Goal: Information Seeking & Learning: Understand process/instructions

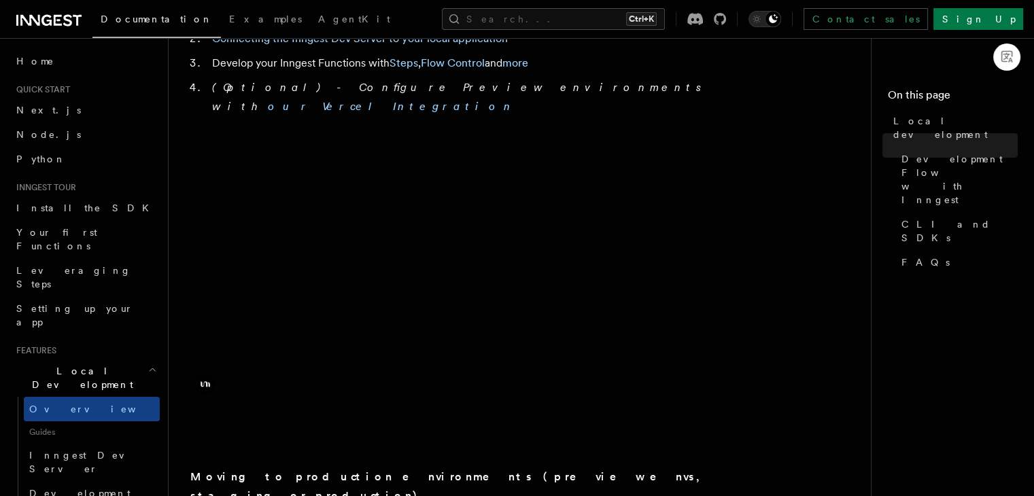
scroll to position [884, 0]
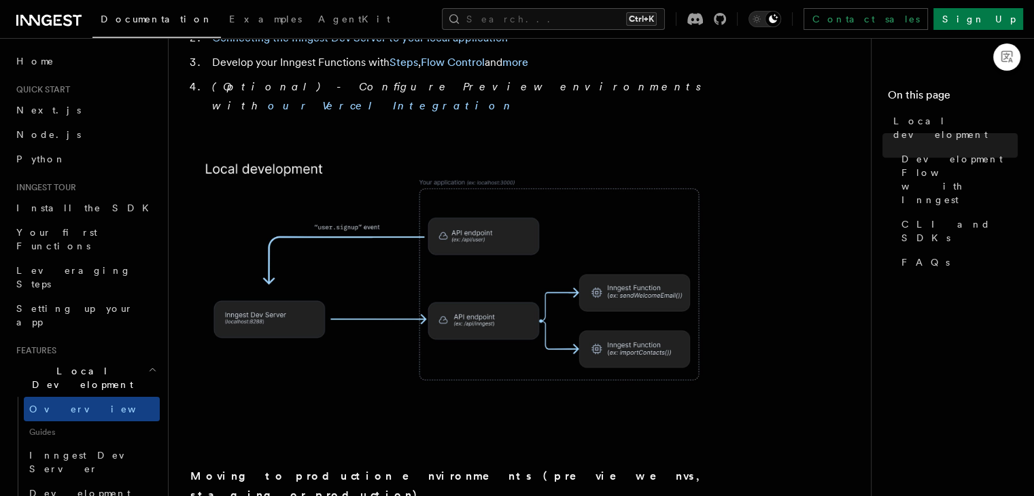
click at [638, 327] on img at bounding box center [462, 290] width 544 height 284
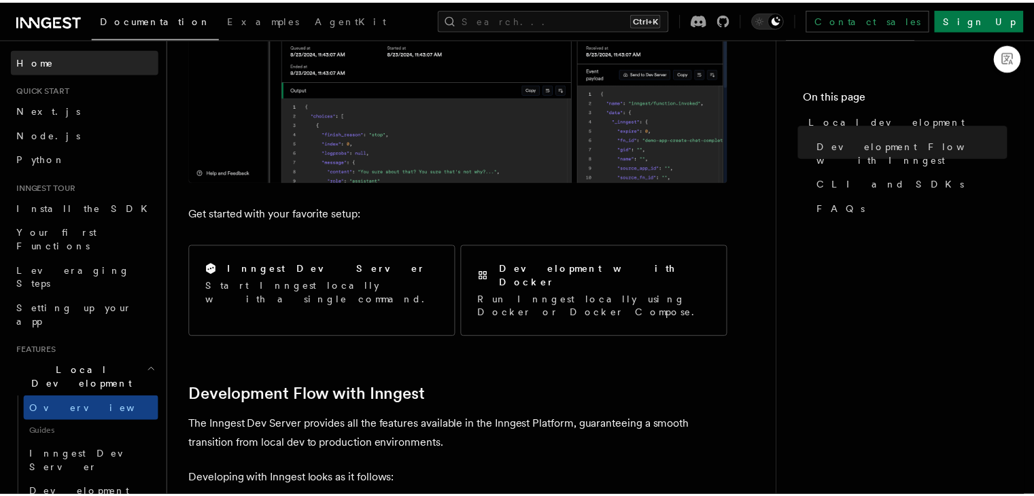
scroll to position [666, 0]
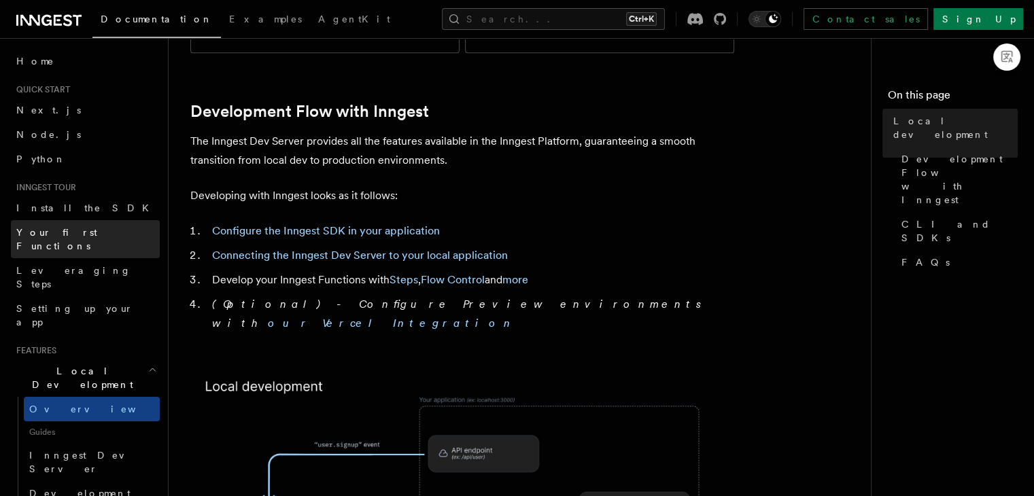
click at [54, 108] on link "Next.js" at bounding box center [85, 110] width 149 height 24
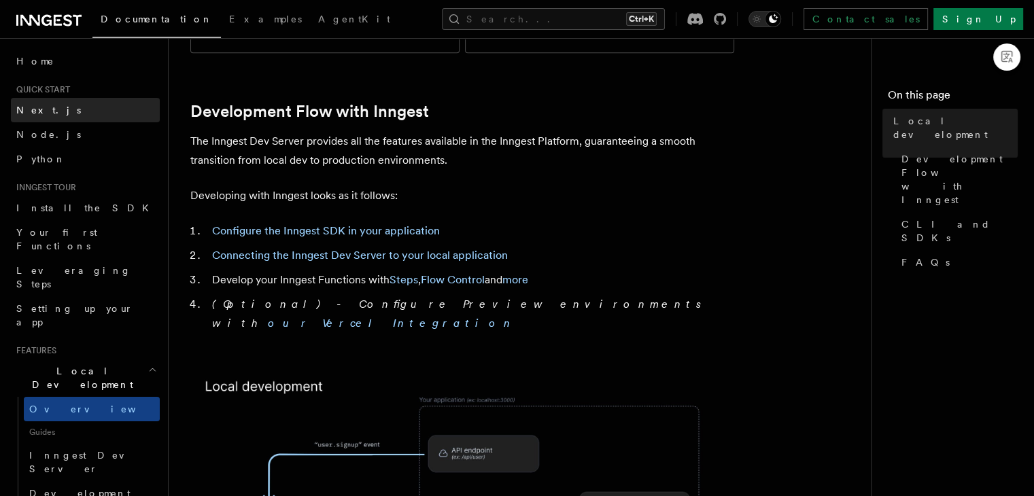
click at [44, 112] on span "Next.js" at bounding box center [48, 110] width 65 height 11
drag, startPoint x: 88, startPoint y: 406, endPoint x: 273, endPoint y: 22, distance: 426.7
click at [88, 450] on span "Inngest Dev Server" at bounding box center [87, 462] width 116 height 24
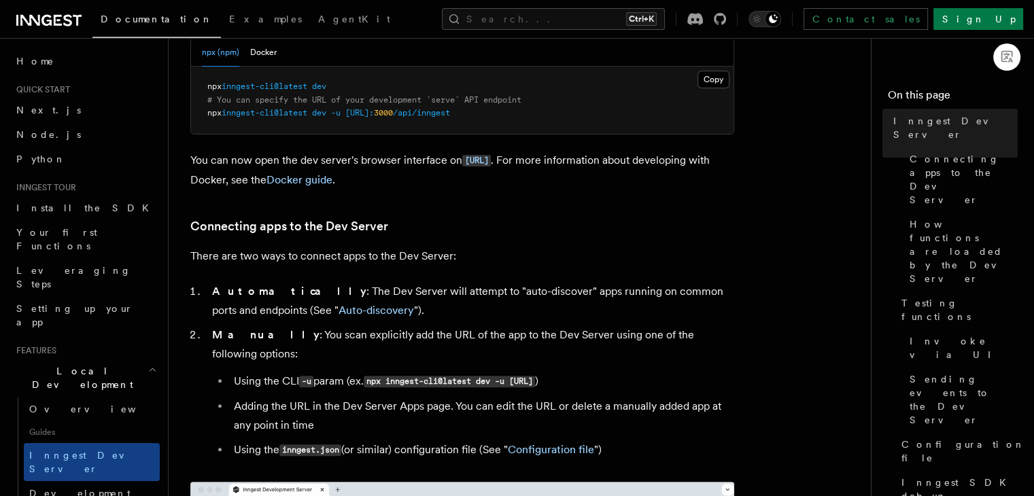
scroll to position [120, 0]
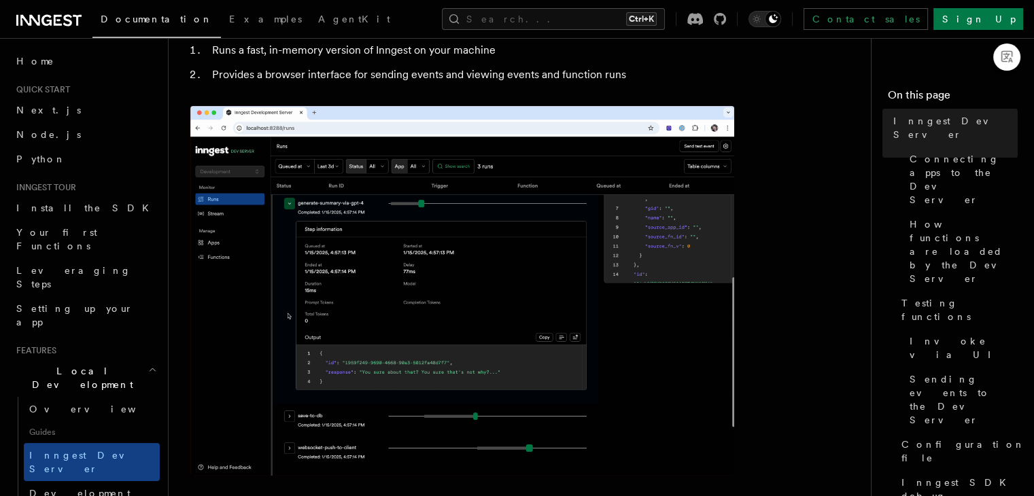
drag, startPoint x: 337, startPoint y: 251, endPoint x: 207, endPoint y: 250, distance: 130.6
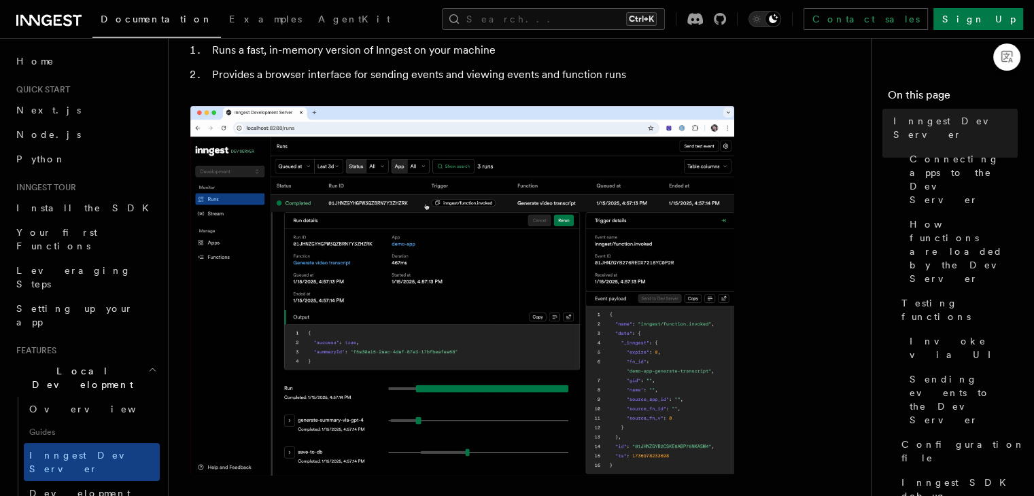
copy span "npx inngest-cli@latest dev"
